Goal: Information Seeking & Learning: Find specific fact

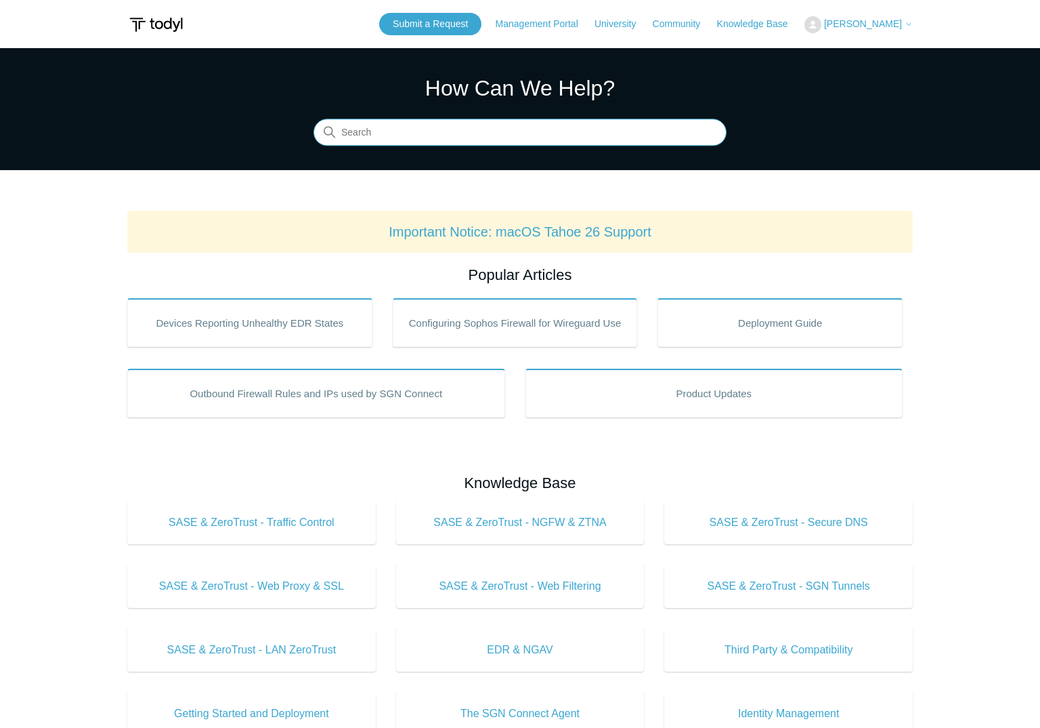
click at [456, 132] on input "Search" at bounding box center [520, 132] width 413 height 27
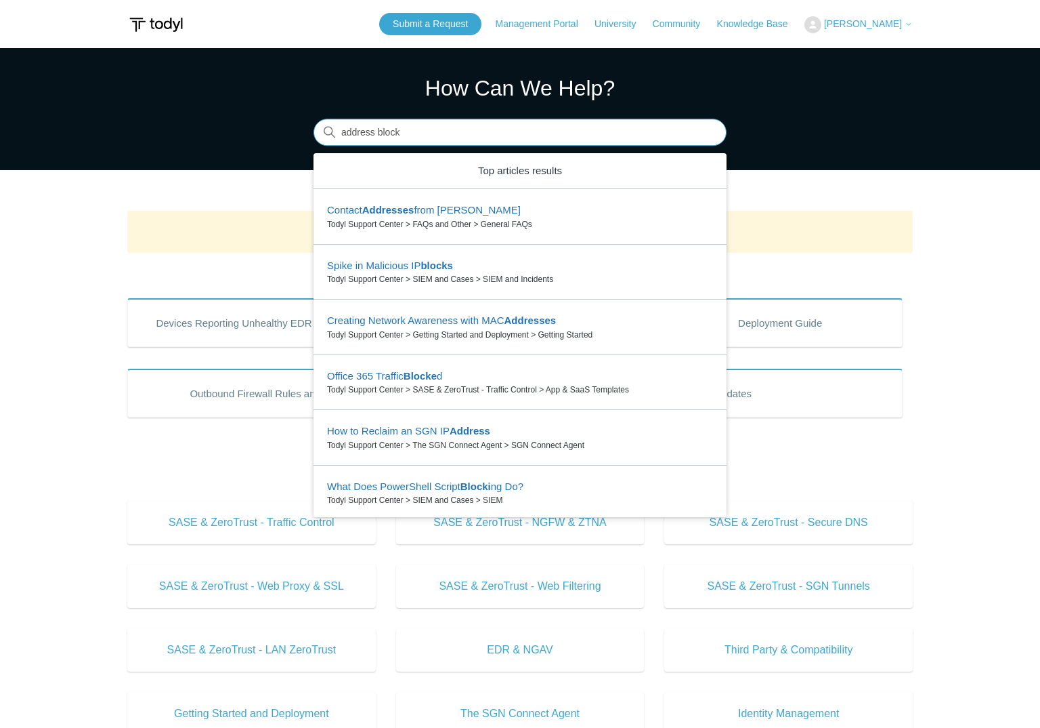
type input "address blocks"
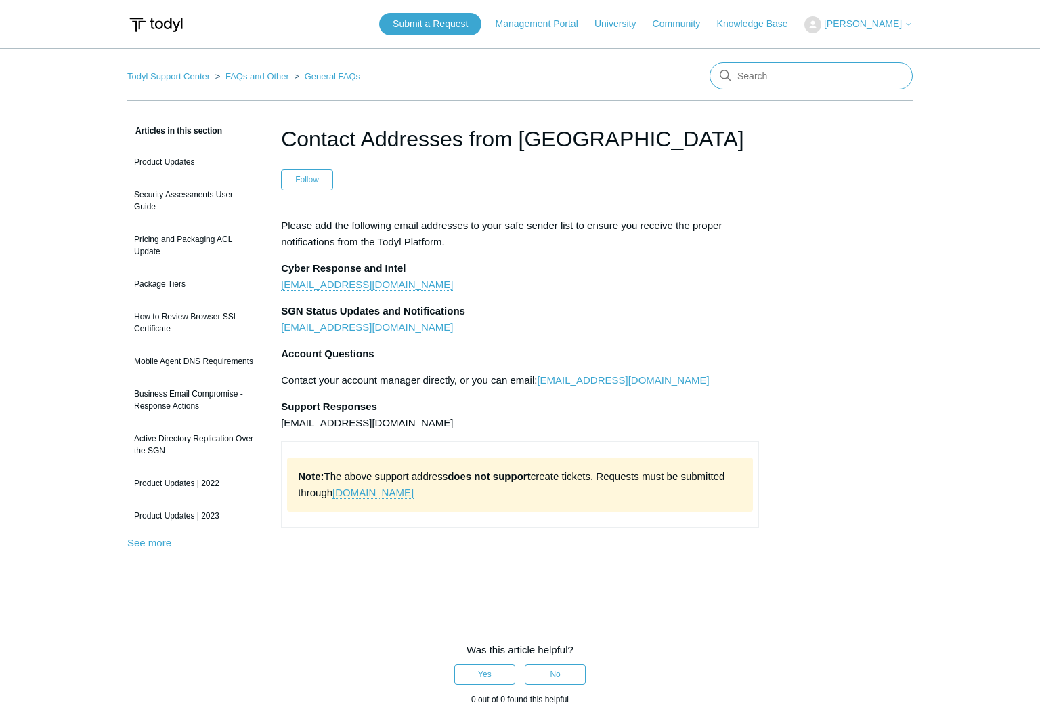
click at [778, 71] on input "Search" at bounding box center [811, 75] width 203 height 27
type input "public ip"
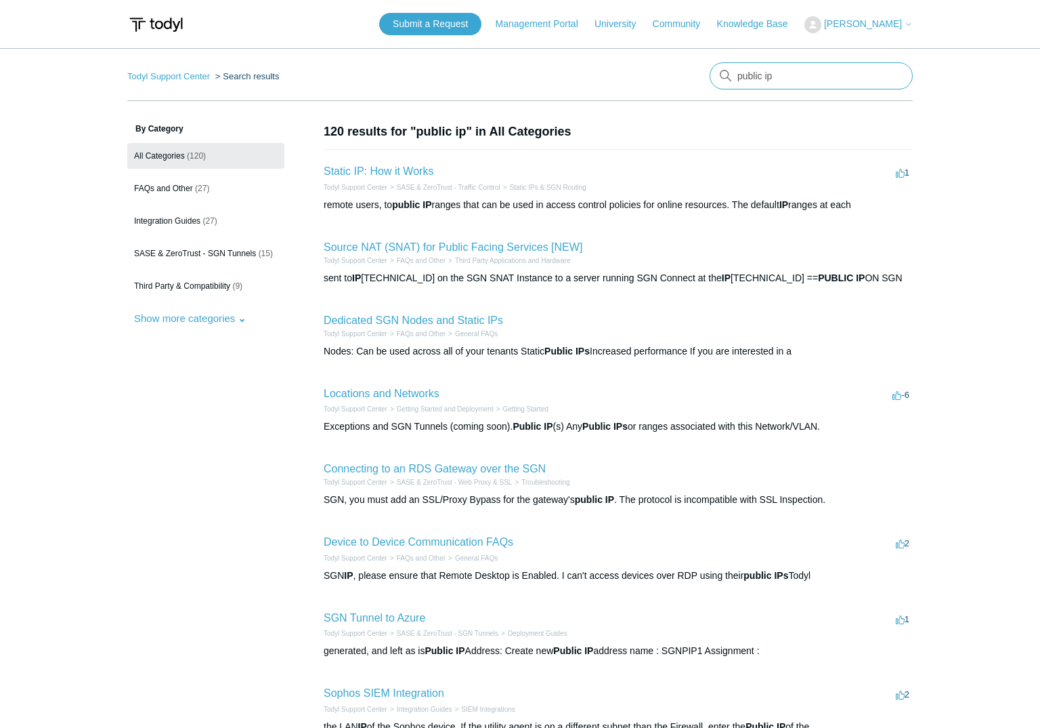
click at [795, 82] on input "public ip" at bounding box center [811, 75] width 203 height 27
type input "public ip addresses"
click at [387, 396] on link "Locations and Networks" at bounding box center [382, 393] width 116 height 12
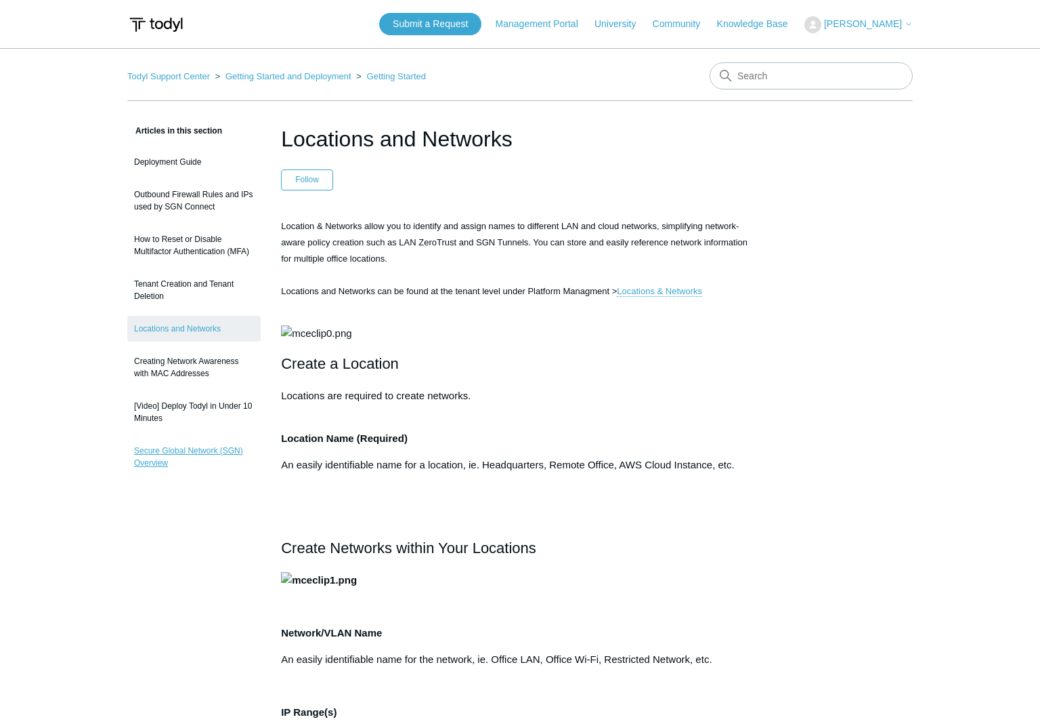
click at [177, 452] on link "Secure Global Network (SGN) Overview" at bounding box center [193, 457] width 133 height 38
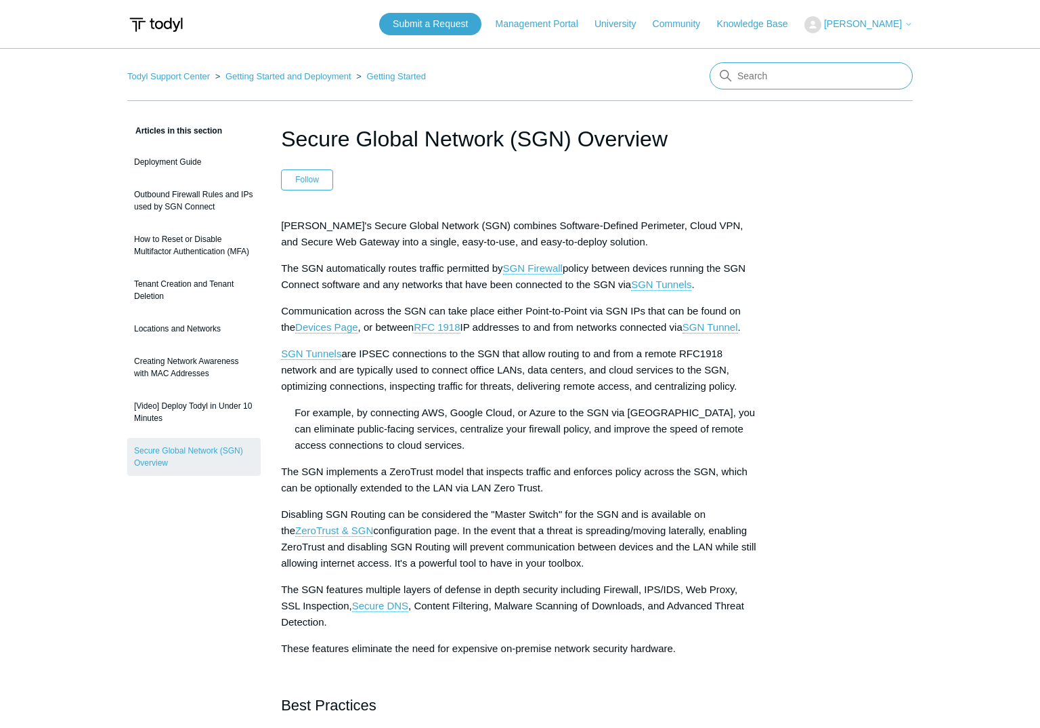
drag, startPoint x: 793, startPoint y: 85, endPoint x: 743, endPoint y: 75, distance: 51.1
click at [730, 82] on input "Search" at bounding box center [811, 75] width 203 height 27
type input "blocks"
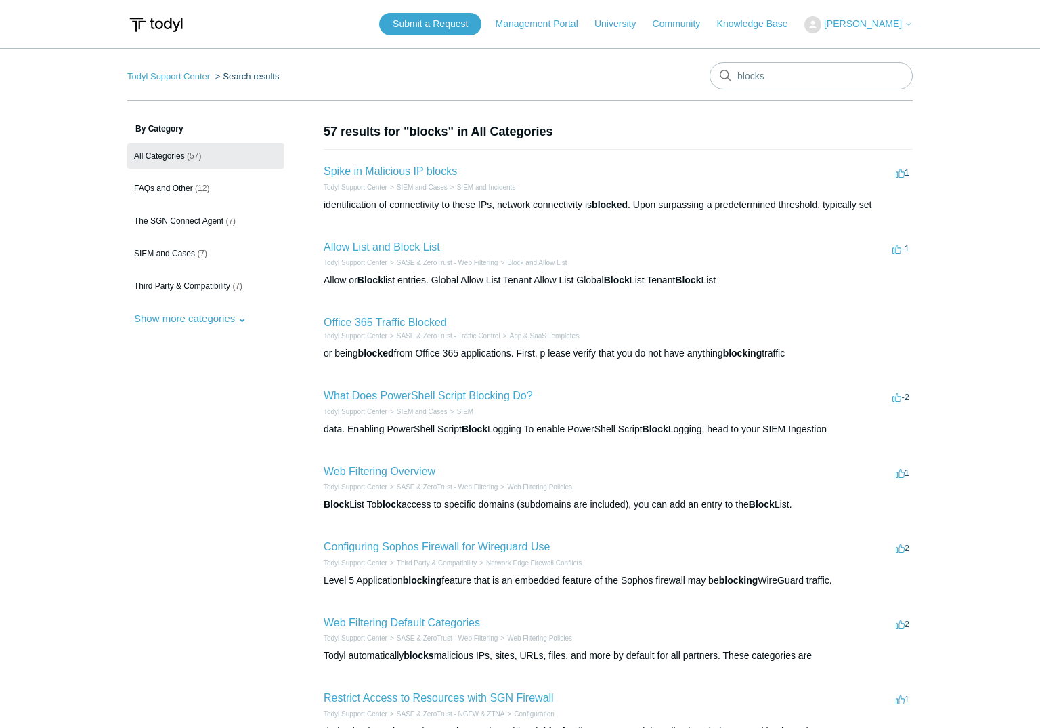
click at [423, 324] on link "Office 365 Traffic Blocked" at bounding box center [385, 322] width 123 height 12
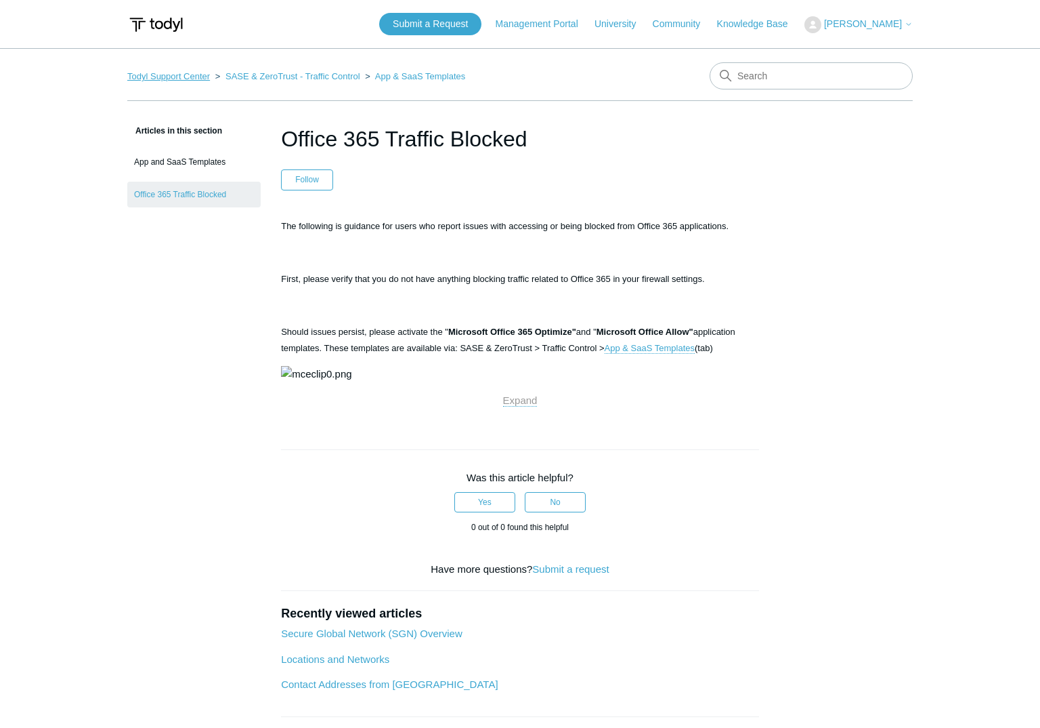
click at [173, 78] on link "Todyl Support Center" at bounding box center [168, 76] width 83 height 10
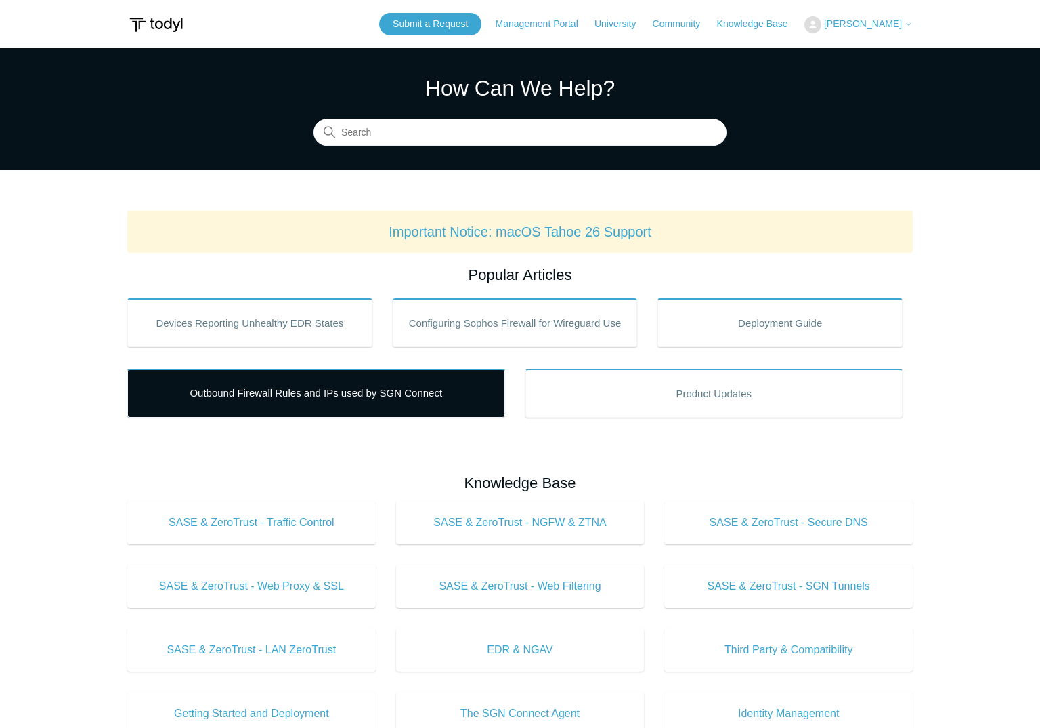
click at [364, 388] on link "Outbound Firewall Rules and IPs used by SGN Connect" at bounding box center [316, 392] width 378 height 49
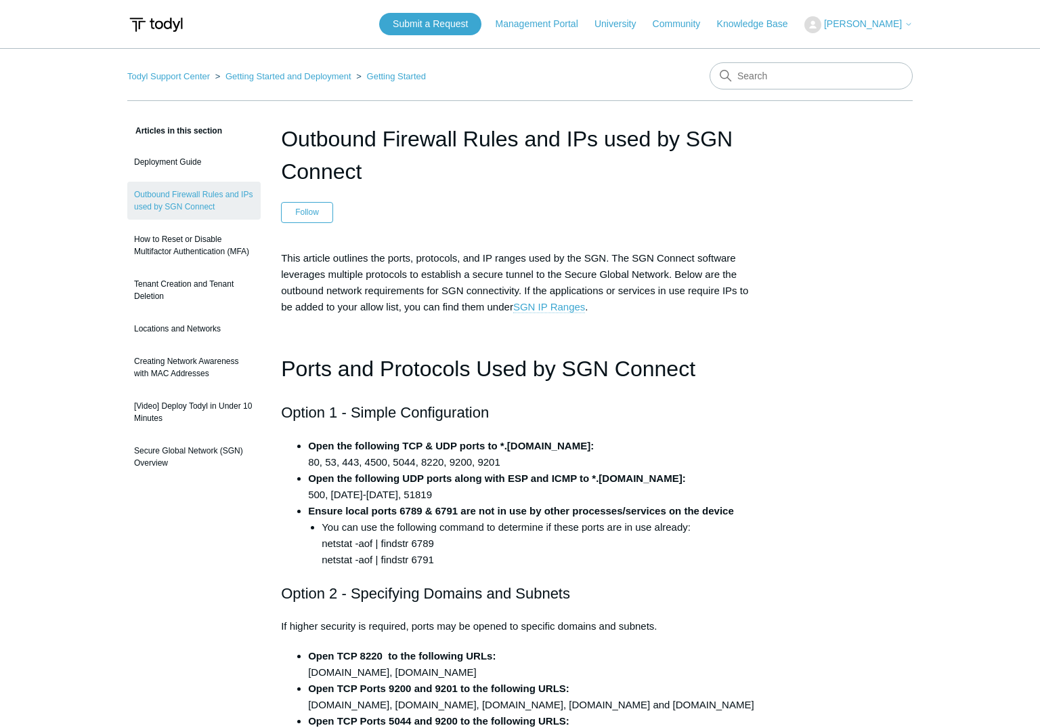
click at [540, 306] on link "SGN IP Ranges" at bounding box center [549, 307] width 72 height 12
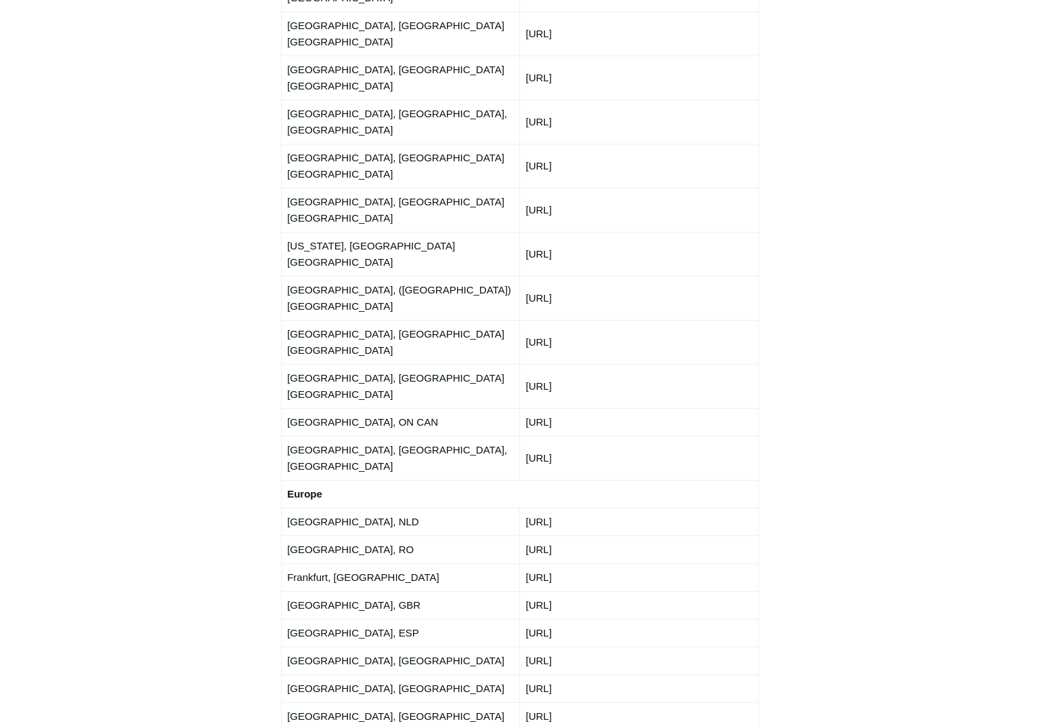
scroll to position [1888, 0]
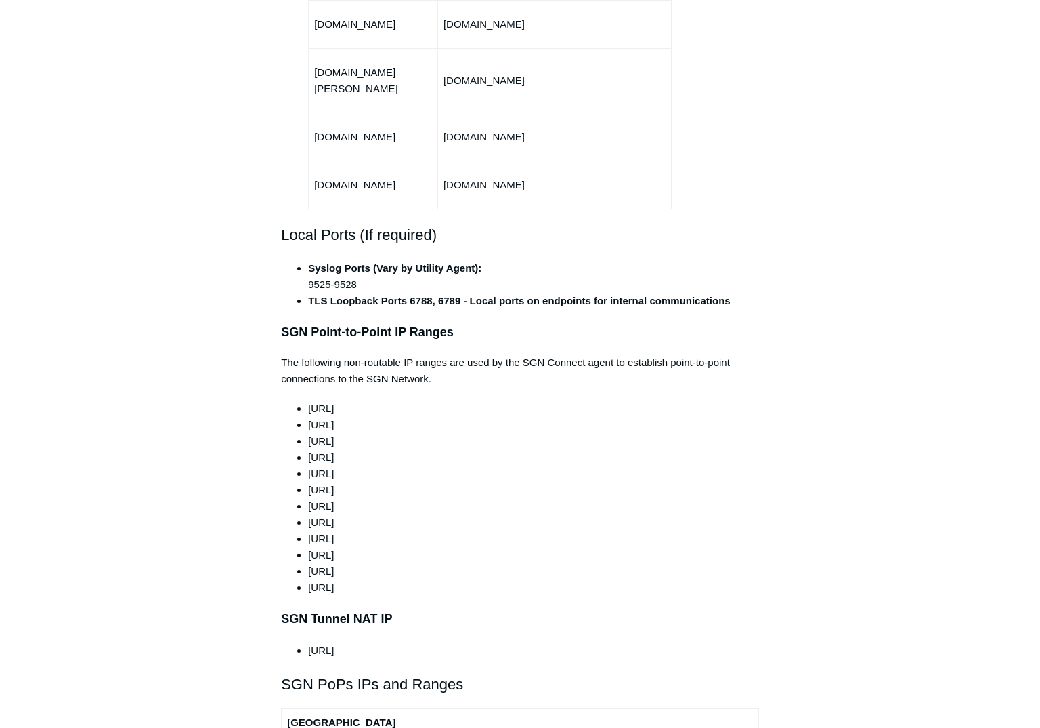
scroll to position [1007, 0]
